Goal: Information Seeking & Learning: Understand process/instructions

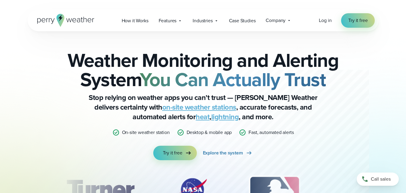
click at [376, 70] on div "Weather Monitoring and Alerting System You Can Actually Trust Stop relying on w…" at bounding box center [203, 132] width 351 height 202
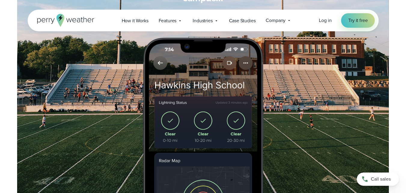
scroll to position [349, 0]
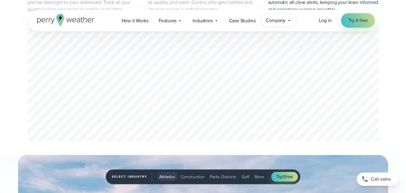
click at [289, 20] on icon at bounding box center [289, 20] width 5 height 5
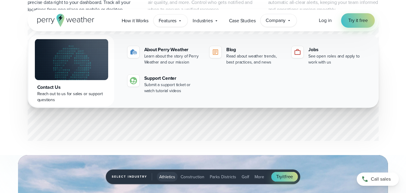
click at [181, 20] on icon at bounding box center [180, 20] width 5 height 5
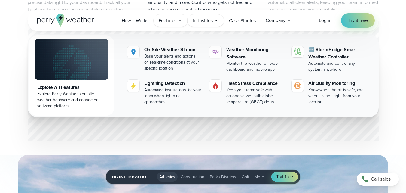
click at [216, 20] on icon at bounding box center [216, 20] width 5 height 5
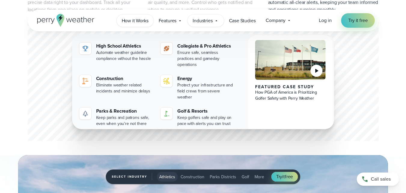
click at [140, 22] on span "How it Works" at bounding box center [135, 20] width 27 height 7
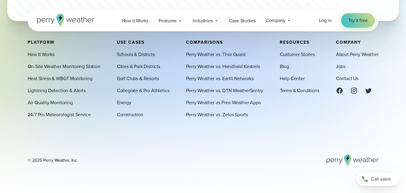
scroll to position [1752, 0]
